Goal: Task Accomplishment & Management: Manage account settings

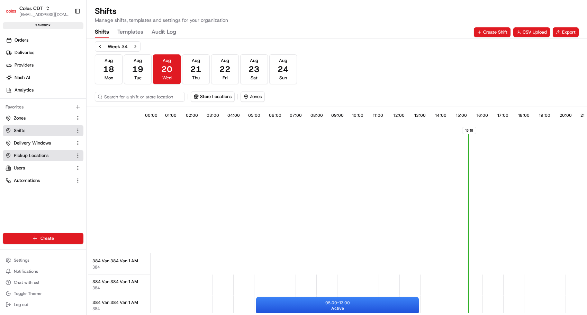
scroll to position [231, 0]
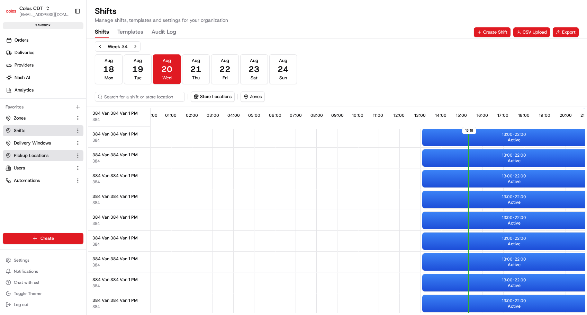
click at [26, 154] on span "Pickup Locations" at bounding box center [31, 155] width 35 height 6
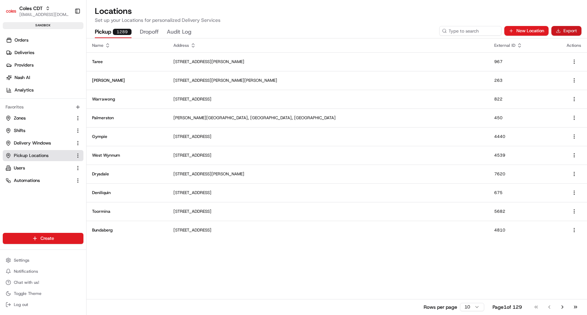
click at [571, 33] on button "Export" at bounding box center [566, 31] width 30 height 10
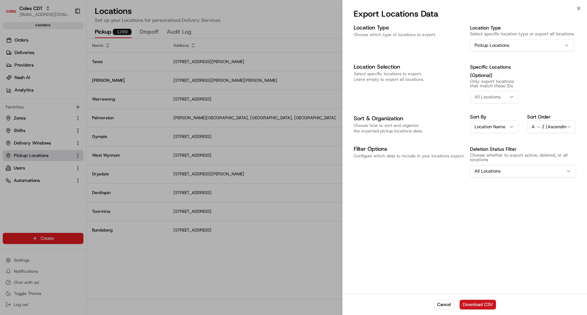
click at [473, 302] on button "Download CSV" at bounding box center [478, 304] width 36 height 10
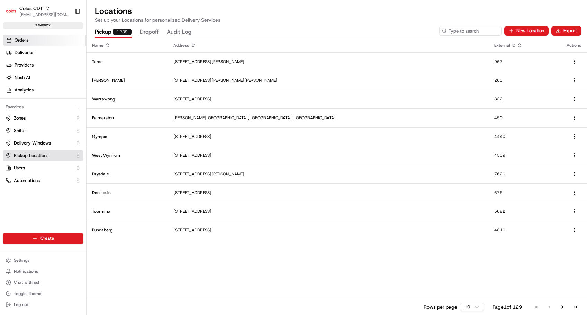
click at [25, 39] on span "Orders" at bounding box center [22, 40] width 14 height 6
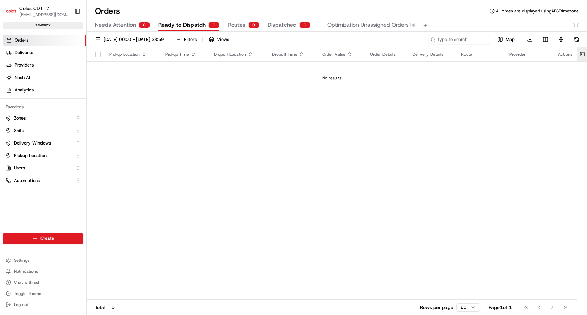
click at [582, 54] on button at bounding box center [582, 54] width 11 height 14
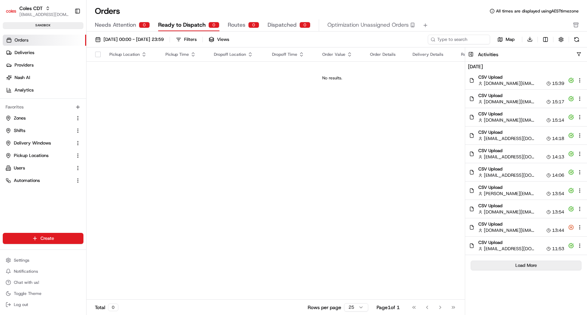
click at [517, 264] on button "Load More" at bounding box center [526, 265] width 111 height 10
